Goal: Task Accomplishment & Management: Manage account settings

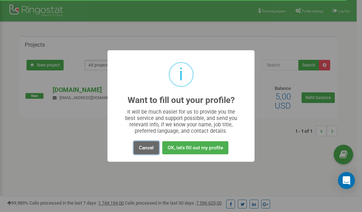
click at [144, 148] on button "Cancel" at bounding box center [146, 147] width 25 height 13
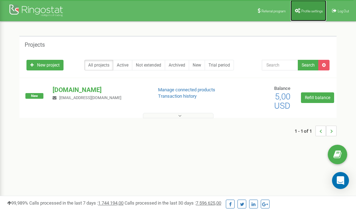
click at [311, 13] on link "Profile settings" at bounding box center [309, 10] width 36 height 21
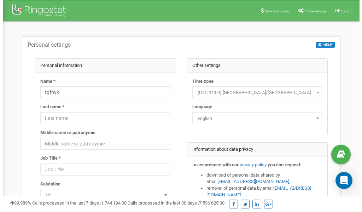
scroll to position [35, 0]
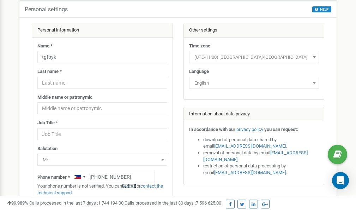
click at [134, 185] on link "verify it" at bounding box center [129, 185] width 14 height 5
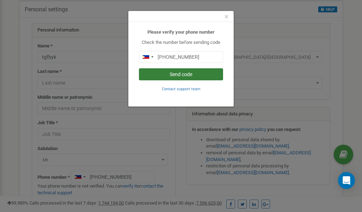
click at [173, 74] on button "Send code" at bounding box center [181, 74] width 84 height 12
